Goal: Task Accomplishment & Management: Manage account settings

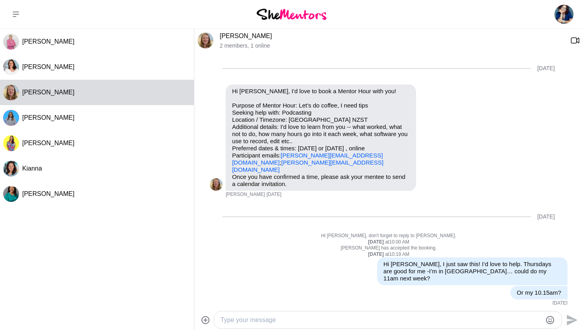
scroll to position [356, 0]
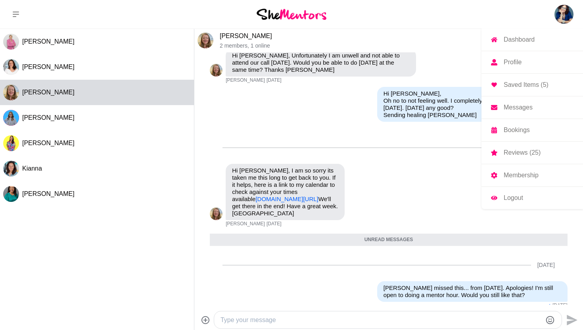
click at [562, 11] on img at bounding box center [564, 14] width 19 height 19
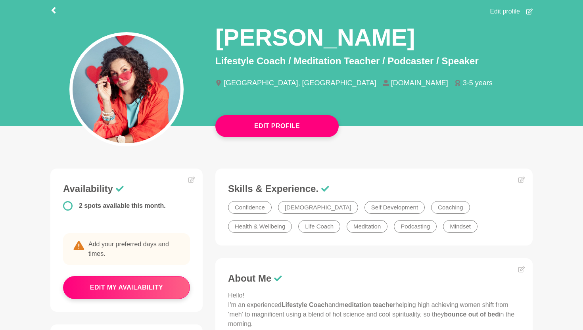
scroll to position [53, 0]
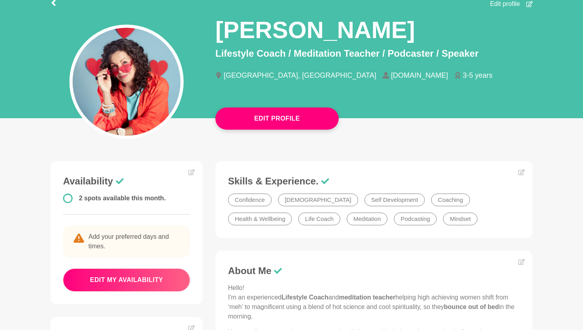
click at [118, 278] on button "edit my availability" at bounding box center [126, 280] width 127 height 23
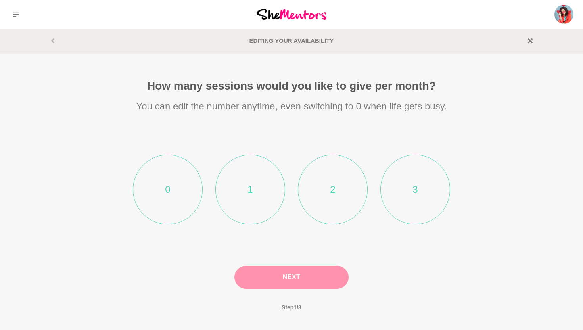
click at [339, 190] on li "2" at bounding box center [333, 190] width 70 height 70
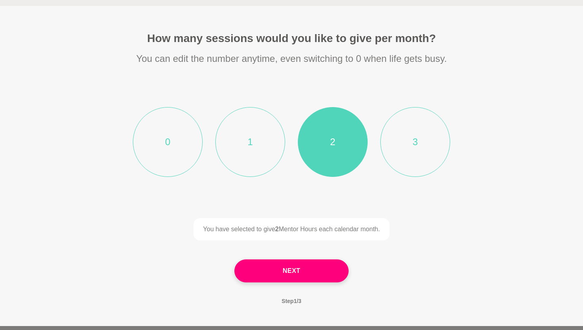
scroll to position [52, 0]
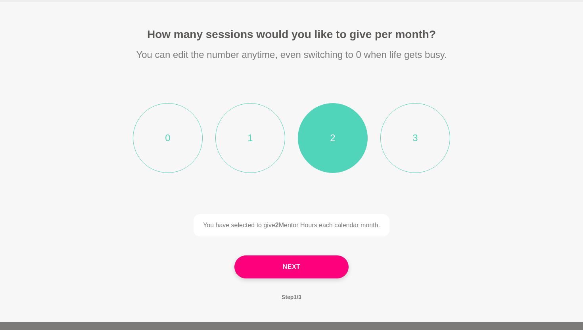
click at [420, 138] on li "3" at bounding box center [416, 138] width 70 height 70
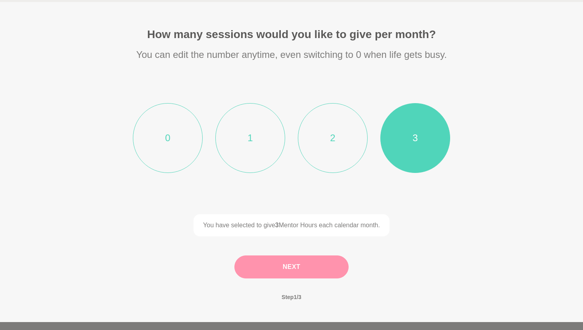
click at [298, 265] on button "Next" at bounding box center [292, 267] width 114 height 23
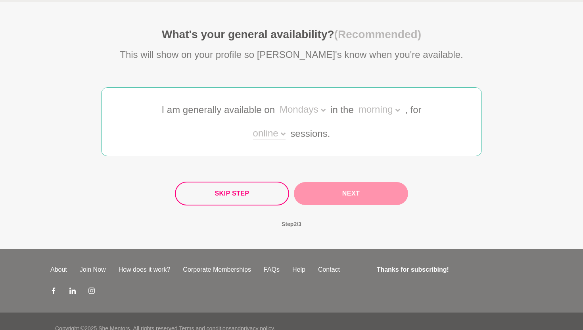
click at [323, 107] on div "Mondays" at bounding box center [303, 111] width 46 height 12
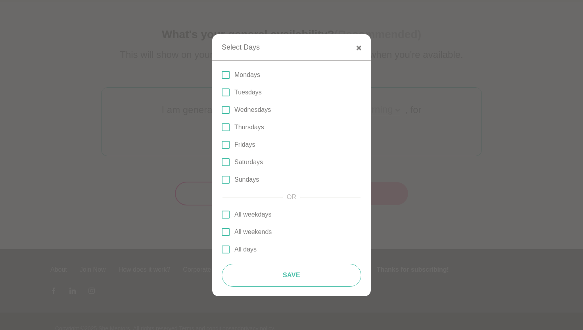
click at [226, 107] on span at bounding box center [226, 110] width 8 height 8
click at [222, 110] on input "Wednesdays" at bounding box center [222, 110] width 0 height 0
click at [227, 125] on span at bounding box center [226, 127] width 8 height 8
click at [222, 127] on input "Thursdays" at bounding box center [222, 127] width 0 height 0
click at [225, 161] on span at bounding box center [226, 162] width 8 height 8
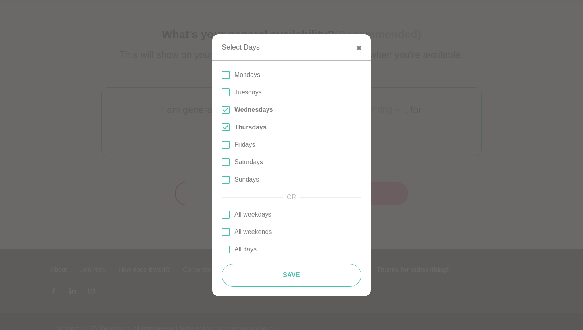
click at [222, 162] on input "Saturdays" at bounding box center [222, 162] width 0 height 0
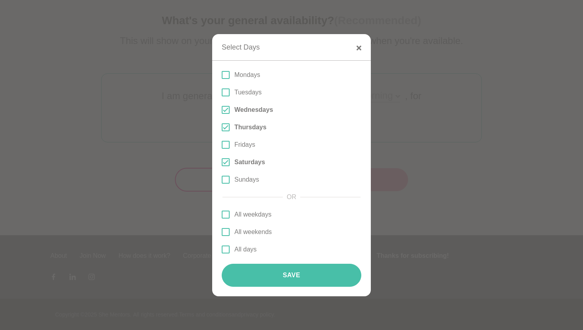
click at [296, 276] on button "Save" at bounding box center [292, 275] width 140 height 23
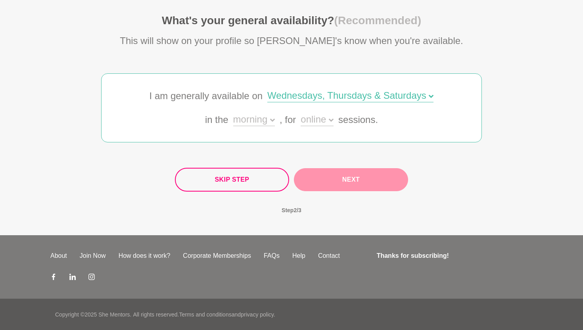
click at [272, 118] on icon at bounding box center [272, 120] width 5 height 5
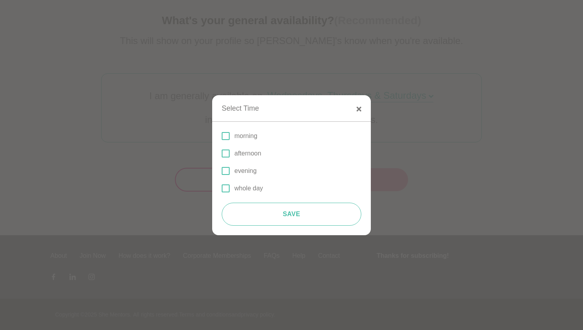
click at [225, 188] on span at bounding box center [226, 189] width 8 height 8
click at [222, 189] on input "whole day" at bounding box center [222, 189] width 0 height 0
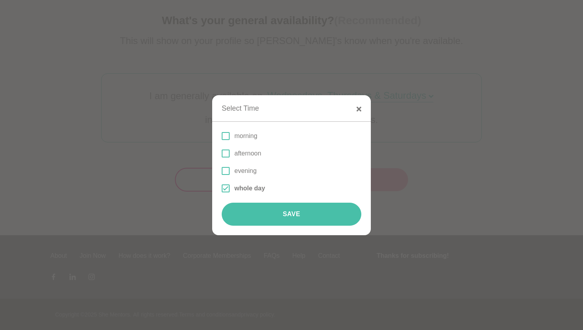
click at [284, 208] on button "Save" at bounding box center [292, 214] width 140 height 23
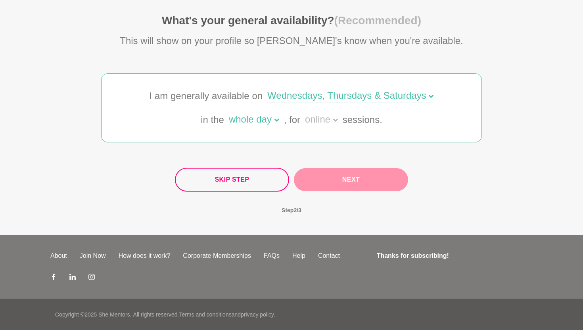
click at [337, 117] on div "online" at bounding box center [321, 121] width 33 height 12
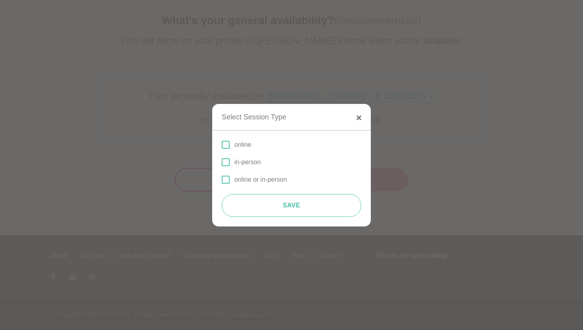
click at [227, 177] on span at bounding box center [226, 180] width 8 height 8
click at [222, 180] on input "online or in-person" at bounding box center [222, 180] width 0 height 0
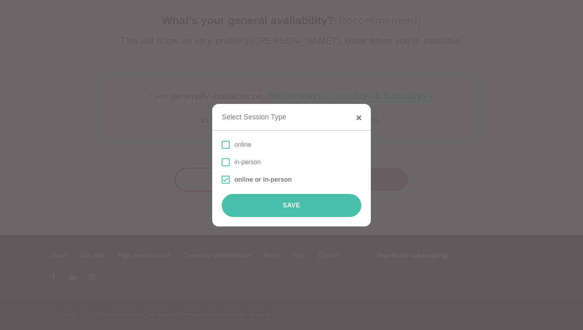
click at [289, 202] on button "Save" at bounding box center [292, 205] width 140 height 23
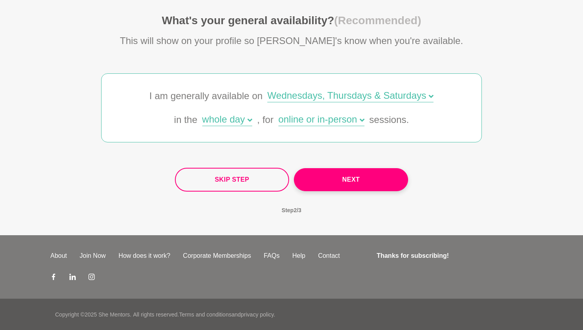
click at [250, 120] on icon at bounding box center [250, 120] width 5 height 3
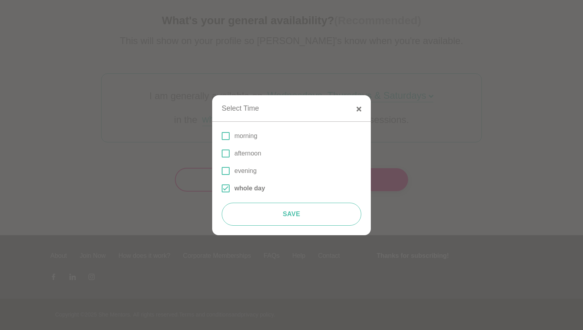
click at [224, 186] on span at bounding box center [226, 189] width 8 height 8
click at [222, 189] on input "whole day" at bounding box center [222, 189] width 0 height 0
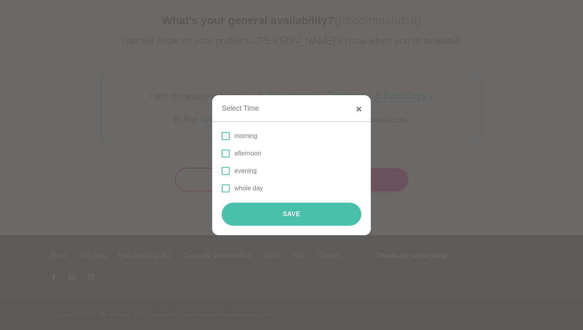
click at [293, 212] on button "Save" at bounding box center [292, 214] width 140 height 23
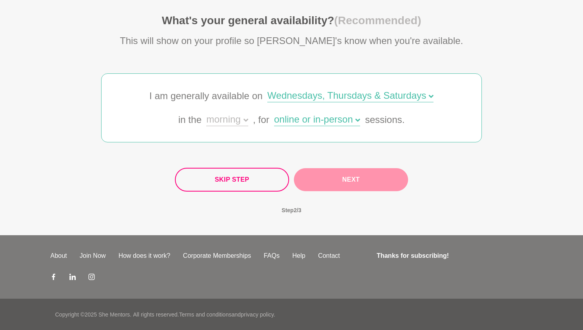
click at [246, 119] on icon at bounding box center [246, 120] width 5 height 5
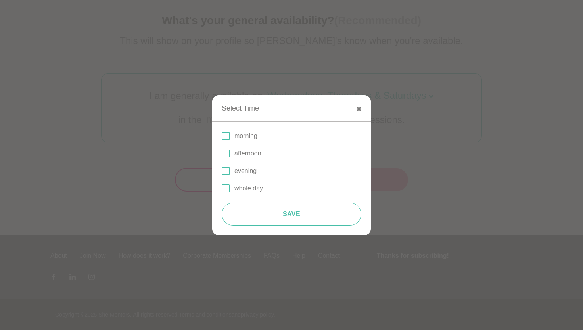
click at [224, 153] on span at bounding box center [226, 154] width 8 height 8
click at [222, 154] on input "afternoon" at bounding box center [222, 154] width 0 height 0
click at [224, 153] on span at bounding box center [226, 154] width 8 height 8
click at [222, 154] on input "afternoon" at bounding box center [222, 154] width 0 height 0
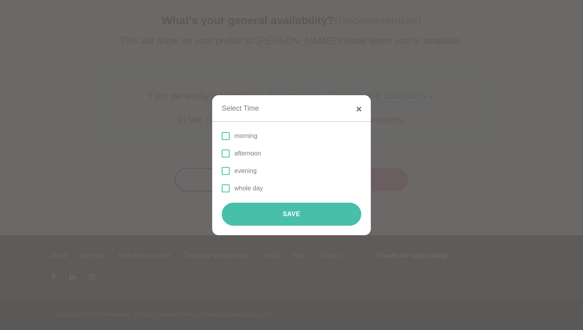
click at [291, 210] on button "Save" at bounding box center [292, 214] width 140 height 23
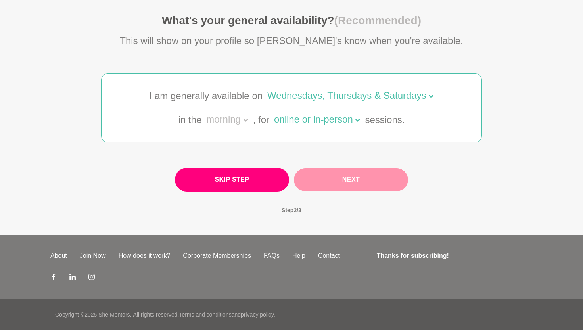
click at [235, 181] on button "Skip Step" at bounding box center [232, 180] width 114 height 24
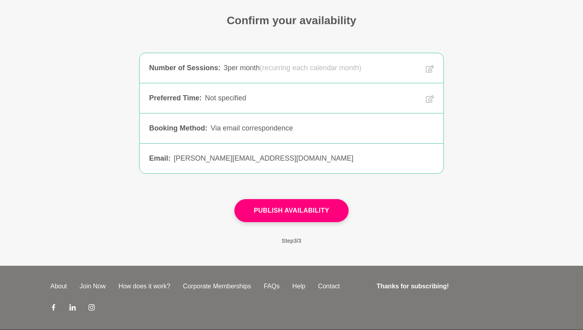
scroll to position [53, 0]
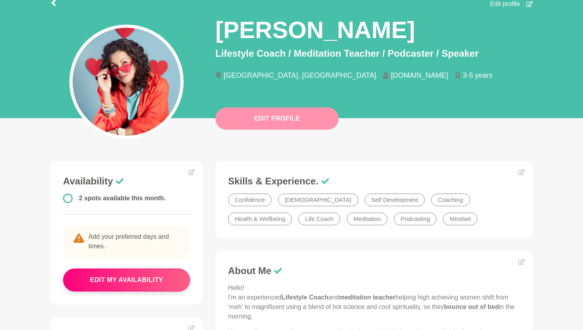
click at [265, 114] on button "Edit Profile" at bounding box center [277, 119] width 123 height 22
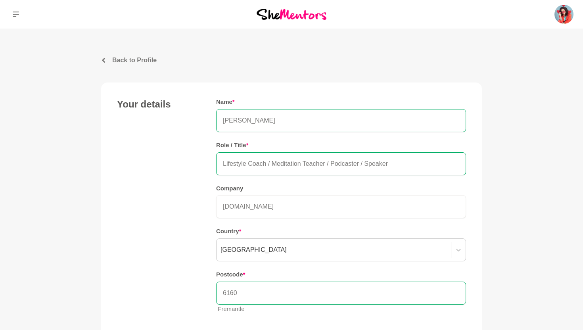
scroll to position [53, 0]
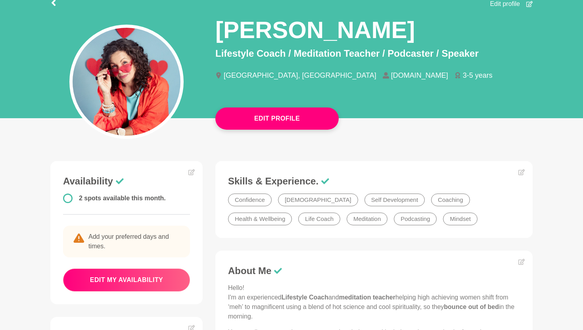
click at [108, 279] on button "edit my availability" at bounding box center [126, 280] width 127 height 23
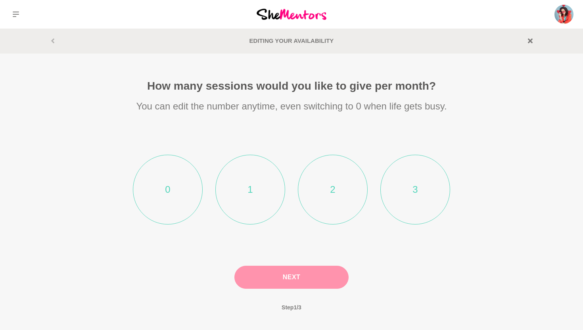
click at [412, 185] on li "3" at bounding box center [416, 190] width 70 height 70
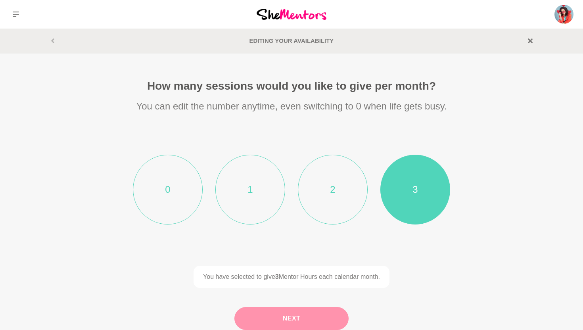
click at [287, 316] on button "Next" at bounding box center [292, 318] width 114 height 23
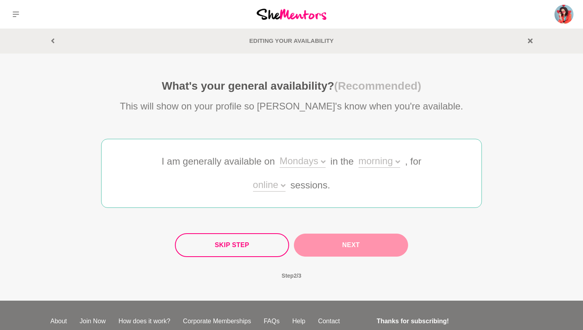
click at [322, 162] on icon at bounding box center [323, 161] width 5 height 3
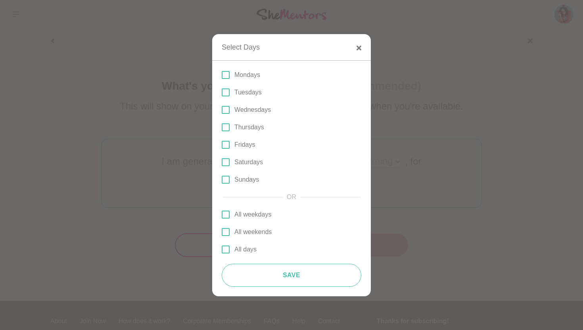
click at [227, 112] on span at bounding box center [226, 110] width 8 height 8
click at [222, 110] on input "Wednesdays" at bounding box center [222, 110] width 0 height 0
click at [227, 128] on span at bounding box center [226, 127] width 8 height 8
click at [222, 127] on input "Thursdays" at bounding box center [222, 127] width 0 height 0
click at [225, 146] on span at bounding box center [226, 145] width 8 height 8
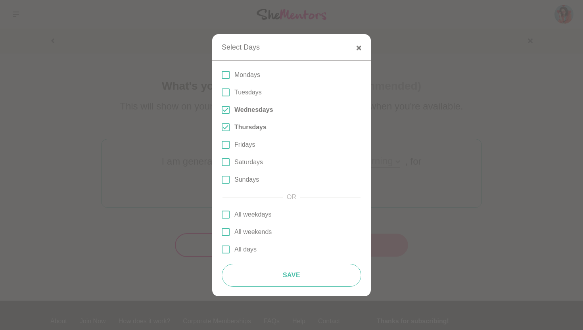
click at [222, 145] on input "Fridays" at bounding box center [222, 145] width 0 height 0
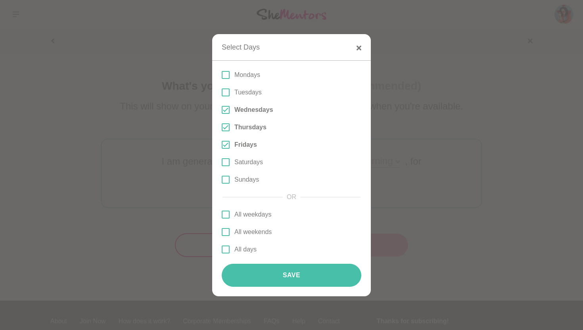
click at [289, 271] on button "Save" at bounding box center [292, 275] width 140 height 23
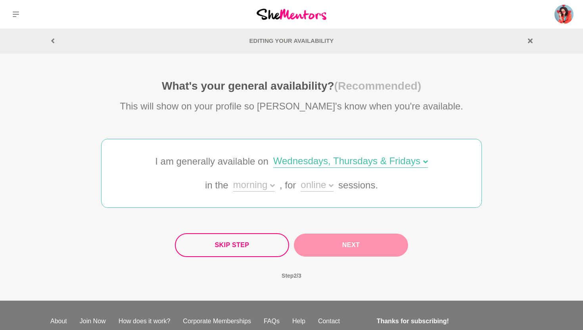
click at [423, 159] on div "Wednesdays, Thursdays & Fridays" at bounding box center [350, 162] width 155 height 12
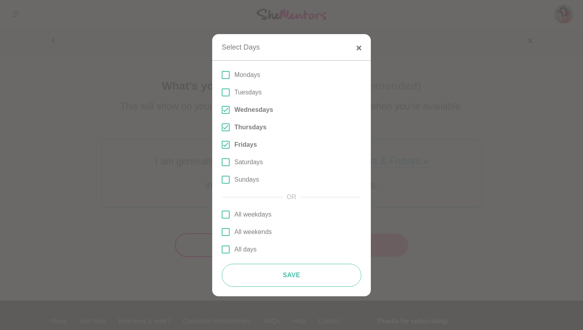
click at [227, 160] on span at bounding box center [226, 162] width 8 height 8
click at [222, 162] on input "Saturdays" at bounding box center [222, 162] width 0 height 0
click at [225, 144] on span at bounding box center [226, 145] width 8 height 8
click at [222, 145] on input "Fridays" at bounding box center [222, 145] width 0 height 0
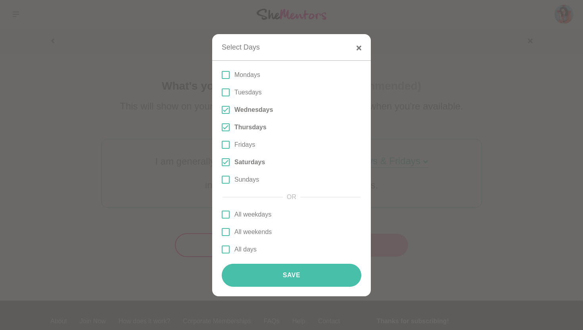
click at [287, 272] on button "Save" at bounding box center [292, 275] width 140 height 23
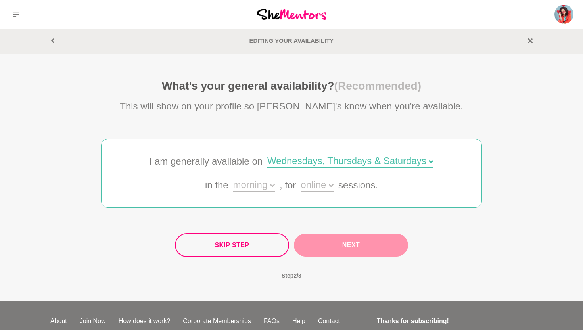
click at [273, 184] on icon at bounding box center [272, 185] width 5 height 5
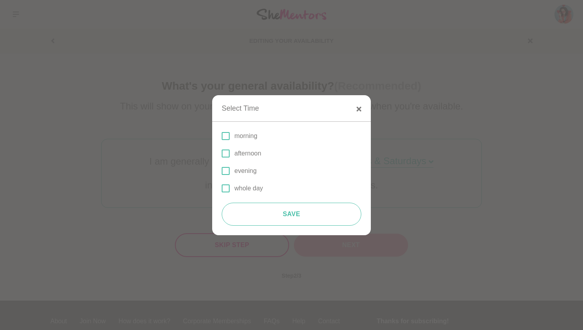
click at [226, 154] on span at bounding box center [226, 154] width 8 height 8
click at [222, 154] on input "afternoon" at bounding box center [222, 154] width 0 height 0
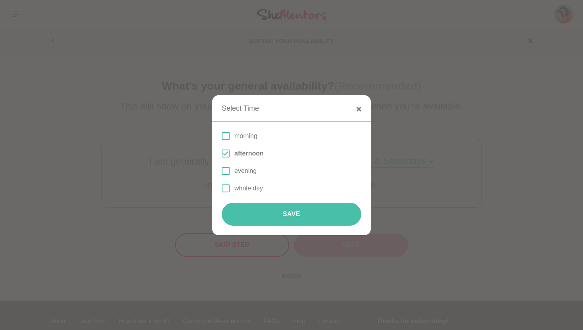
click at [284, 211] on button "Save" at bounding box center [292, 214] width 140 height 23
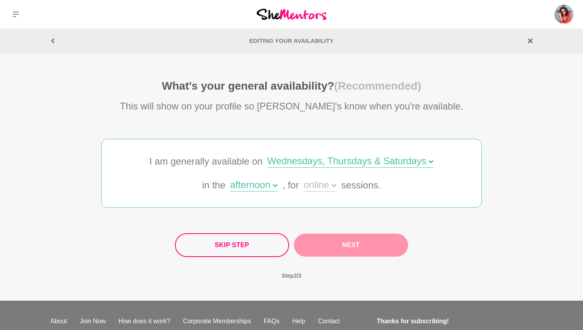
click at [335, 183] on icon at bounding box center [334, 185] width 5 height 5
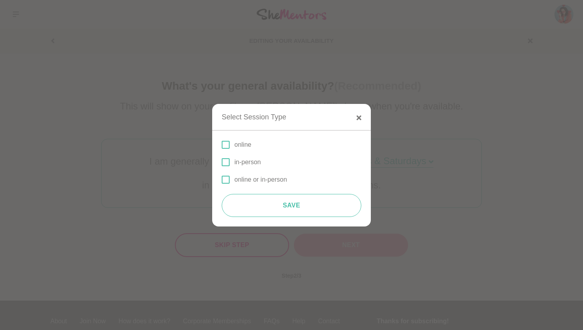
click at [226, 177] on span at bounding box center [226, 180] width 8 height 8
click at [222, 180] on input "online or in-person" at bounding box center [222, 180] width 0 height 0
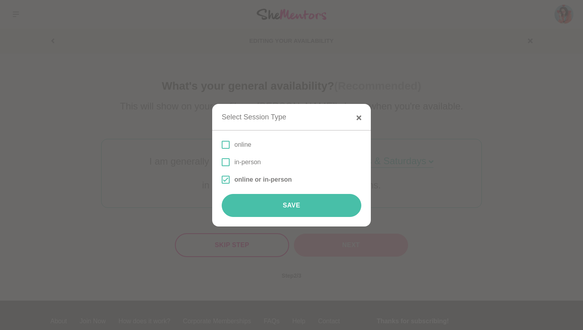
click at [290, 203] on button "Save" at bounding box center [292, 205] width 140 height 23
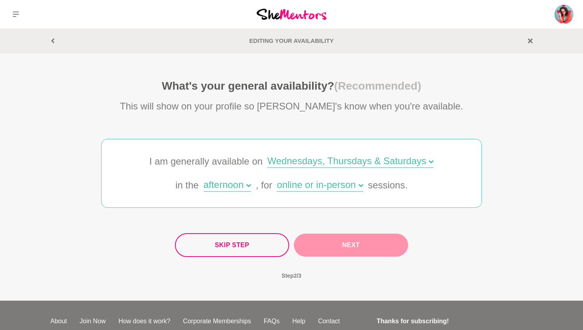
click at [348, 242] on button "Next" at bounding box center [351, 245] width 114 height 23
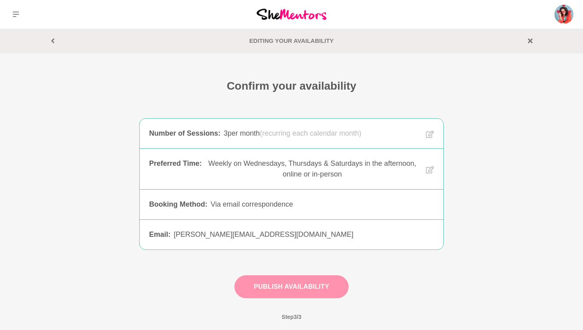
click at [279, 288] on button "Publish Availability" at bounding box center [292, 286] width 114 height 23
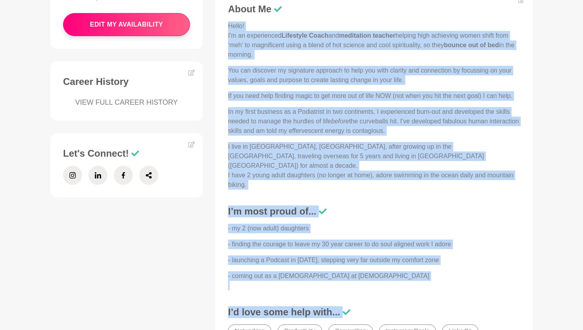
scroll to position [329, 0]
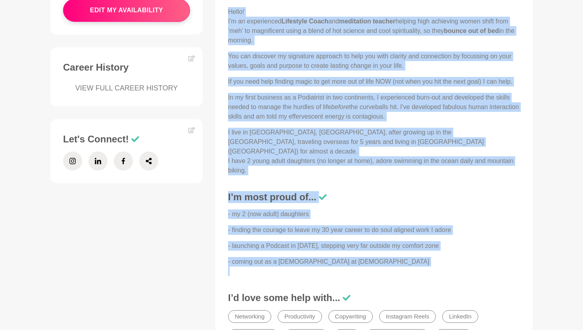
drag, startPoint x: 228, startPoint y: 188, endPoint x: 395, endPoint y: 277, distance: 188.7
click at [395, 277] on div "About Me Hello! I'm an experienced Lifestyle Coach and meditation teacher helpi…" at bounding box center [374, 177] width 302 height 377
copy div "Hello! I'm an experienced Lifestyle Coach and meditation teacher helping high a…"
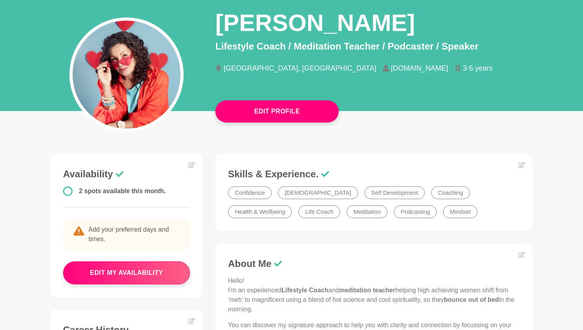
scroll to position [58, 0]
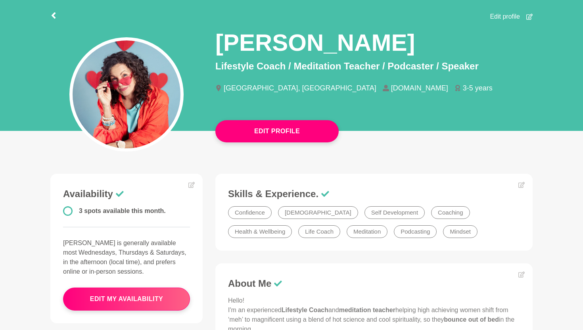
scroll to position [42, 0]
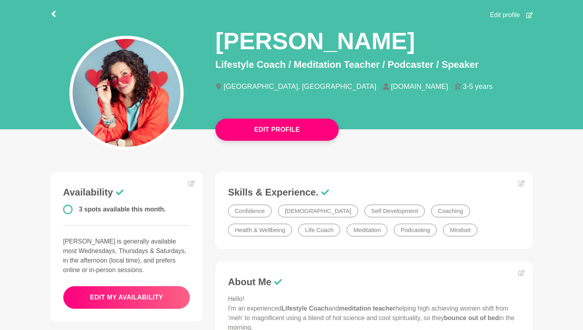
click at [117, 295] on button "edit my availability" at bounding box center [126, 297] width 127 height 23
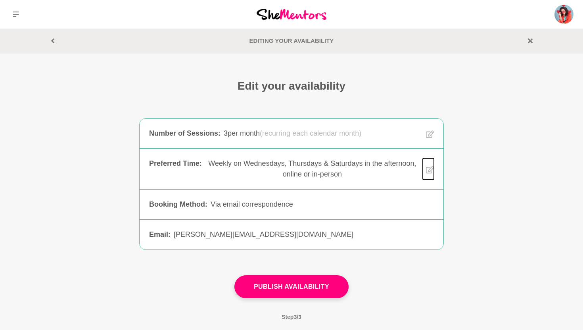
click at [431, 169] on icon at bounding box center [430, 170] width 8 height 20
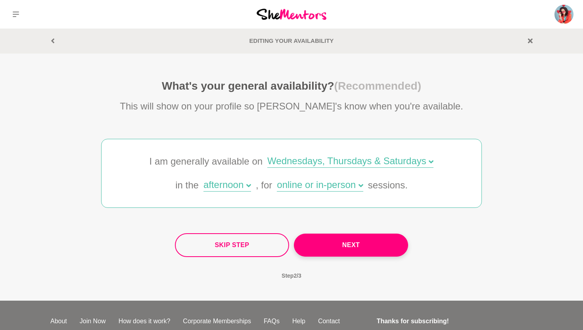
click at [249, 187] on icon at bounding box center [248, 185] width 5 height 5
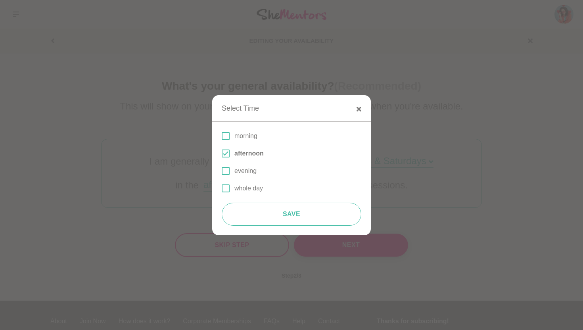
click at [226, 188] on span at bounding box center [226, 189] width 8 height 8
click at [222, 189] on input "whole day" at bounding box center [222, 189] width 0 height 0
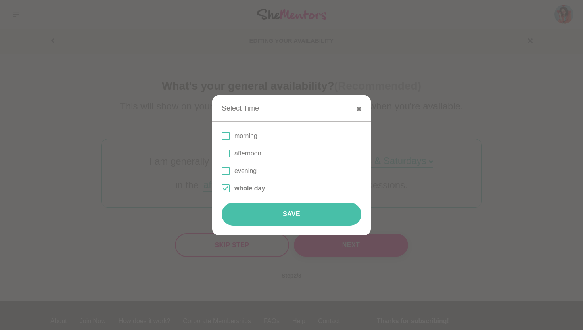
click at [287, 210] on button "Save" at bounding box center [292, 214] width 140 height 23
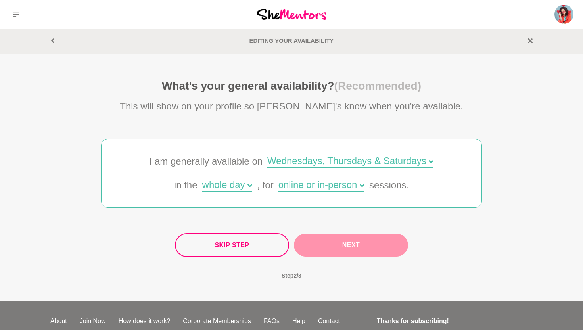
click at [354, 243] on button "Next" at bounding box center [351, 245] width 114 height 23
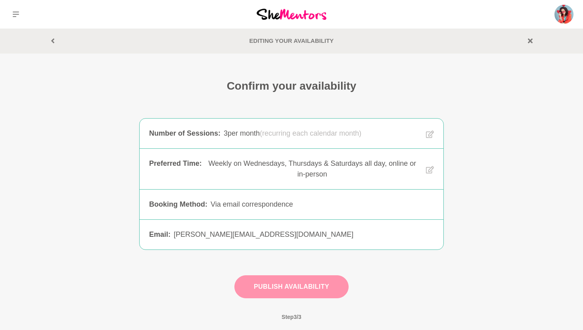
click at [306, 283] on button "Publish Availability" at bounding box center [292, 286] width 114 height 23
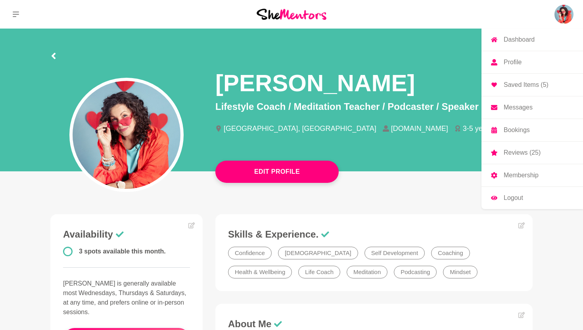
click at [521, 110] on p "Messages" at bounding box center [518, 107] width 29 height 6
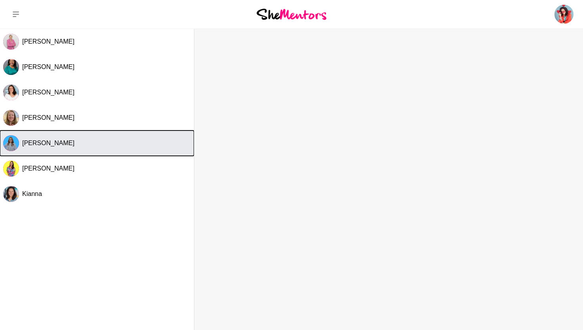
click at [61, 144] on span "[PERSON_NAME]" at bounding box center [48, 143] width 52 height 7
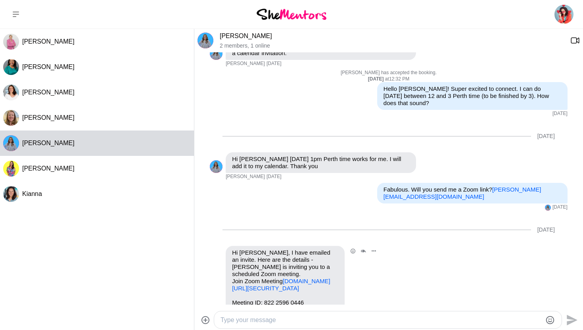
scroll to position [165, 0]
